Goal: Consume media (video, audio): Consume media (video, audio)

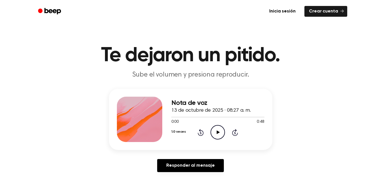
click at [218, 133] on icon "Reproducir audio" at bounding box center [217, 132] width 14 height 14
click at [221, 133] on icon "Reproducir audio" at bounding box center [217, 132] width 14 height 14
